Goal: Find specific page/section: Find specific page/section

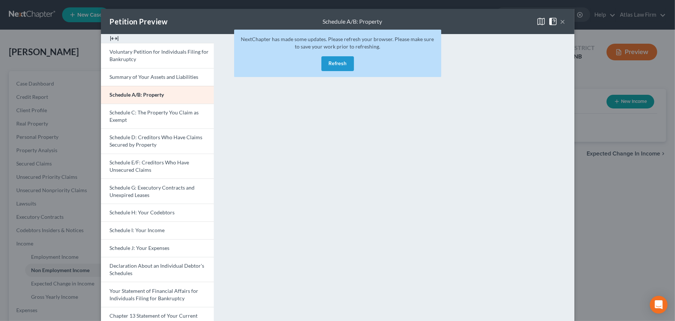
click at [342, 64] on button "Refresh" at bounding box center [338, 63] width 33 height 15
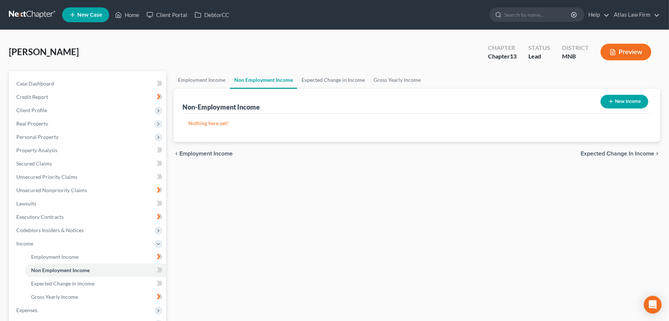
click at [31, 10] on link at bounding box center [32, 14] width 47 height 13
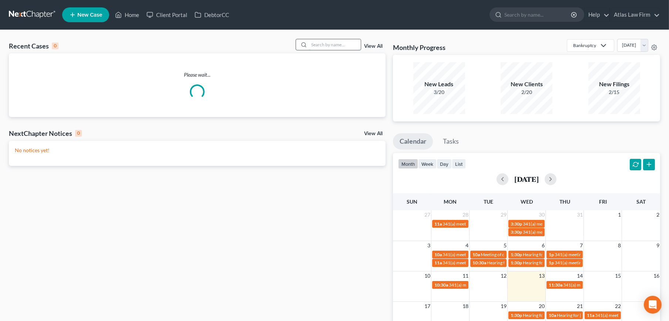
click at [351, 43] on input "search" at bounding box center [335, 44] width 52 height 11
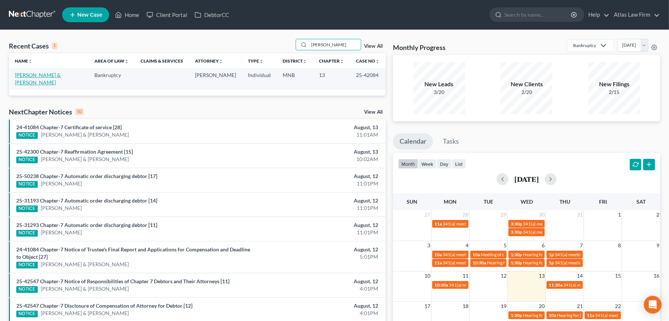
type input "[PERSON_NAME]"
click at [46, 77] on link "[PERSON_NAME] & [PERSON_NAME]" at bounding box center [38, 79] width 46 height 14
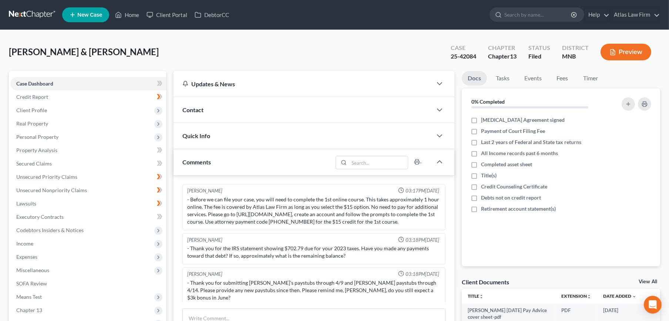
scroll to position [556, 0]
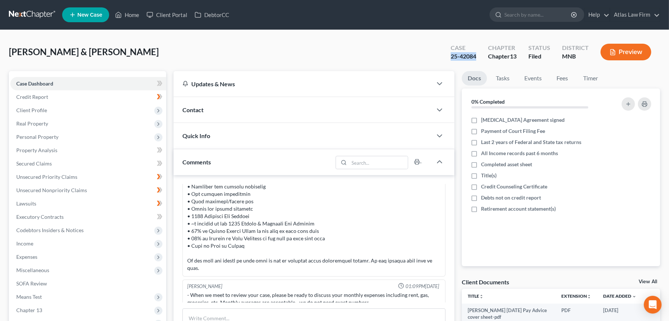
drag, startPoint x: 480, startPoint y: 56, endPoint x: 450, endPoint y: 57, distance: 30.0
click at [450, 57] on div "Case 25-42084" at bounding box center [463, 53] width 37 height 22
copy div "25-42084"
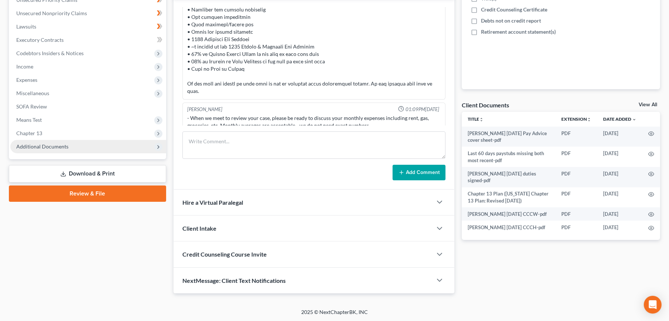
click at [65, 147] on span "Additional Documents" at bounding box center [42, 146] width 52 height 6
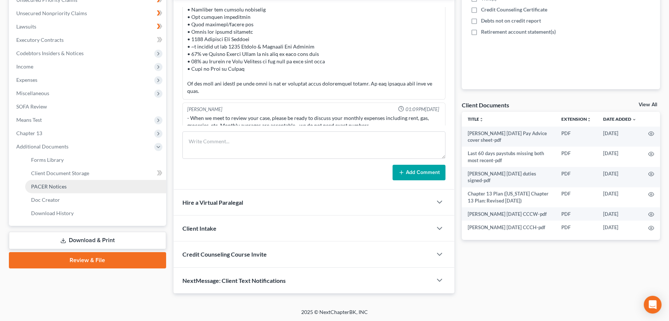
click at [66, 184] on link "PACER Notices" at bounding box center [95, 186] width 141 height 13
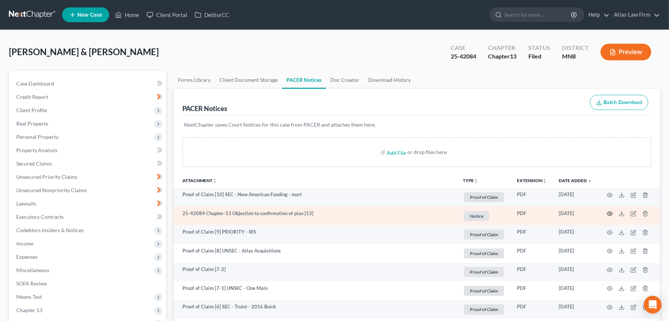
click at [610, 214] on circle "button" at bounding box center [609, 213] width 1 height 1
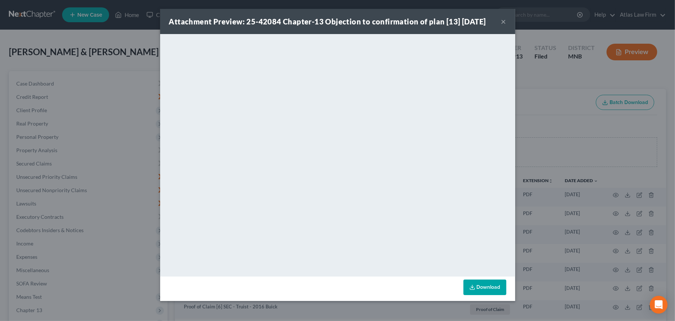
click at [505, 22] on button "×" at bounding box center [503, 21] width 5 height 9
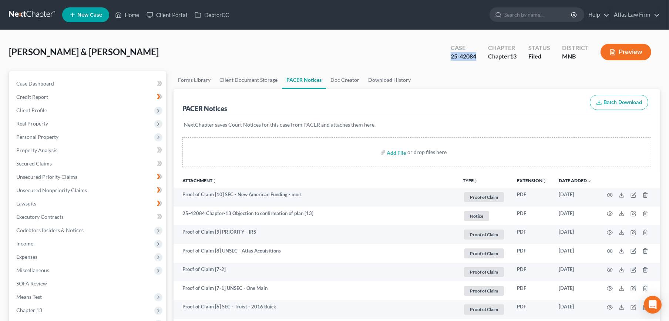
drag, startPoint x: 480, startPoint y: 56, endPoint x: 450, endPoint y: 54, distance: 29.7
click at [450, 54] on div "Case 25-42084" at bounding box center [463, 53] width 37 height 22
copy div "25-42084"
